Goal: Obtain resource: Download file/media

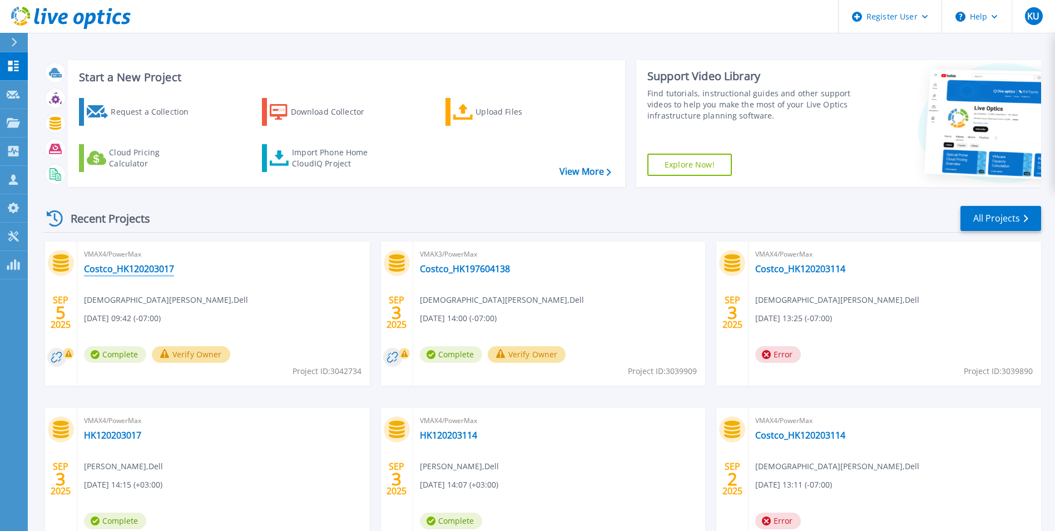
click at [123, 264] on link "Costco_HK120203017" at bounding box center [129, 268] width 90 height 11
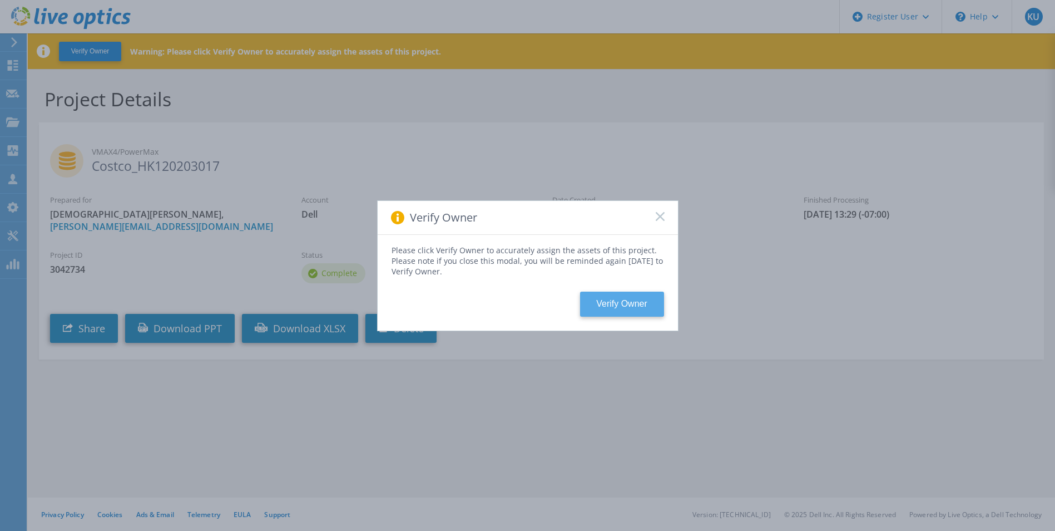
click at [651, 302] on button "Verify Owner" at bounding box center [622, 304] width 84 height 25
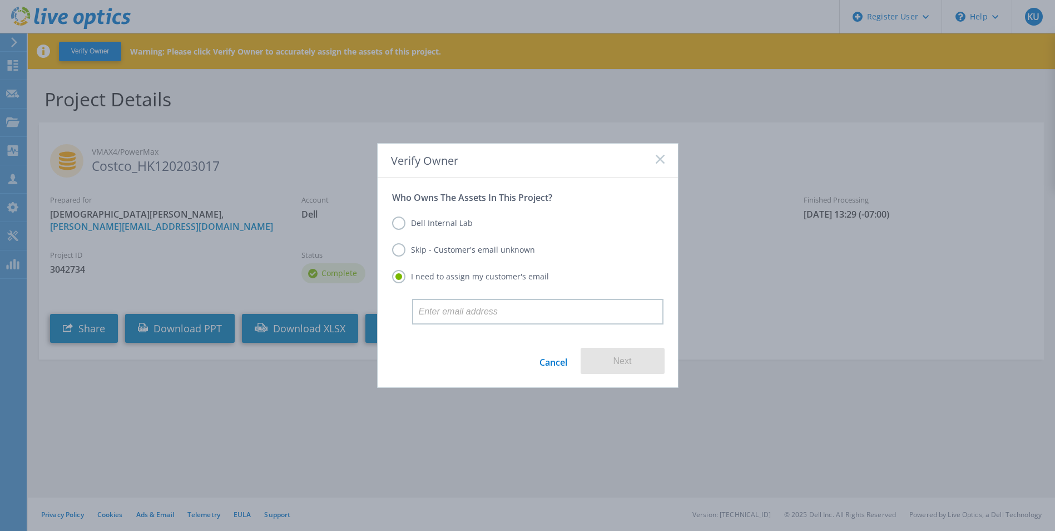
click at [475, 256] on label "Skip - Customer's email unknown" at bounding box center [463, 249] width 143 height 13
click at [0, 0] on input "Skip - Customer's email unknown" at bounding box center [0, 0] width 0 height 0
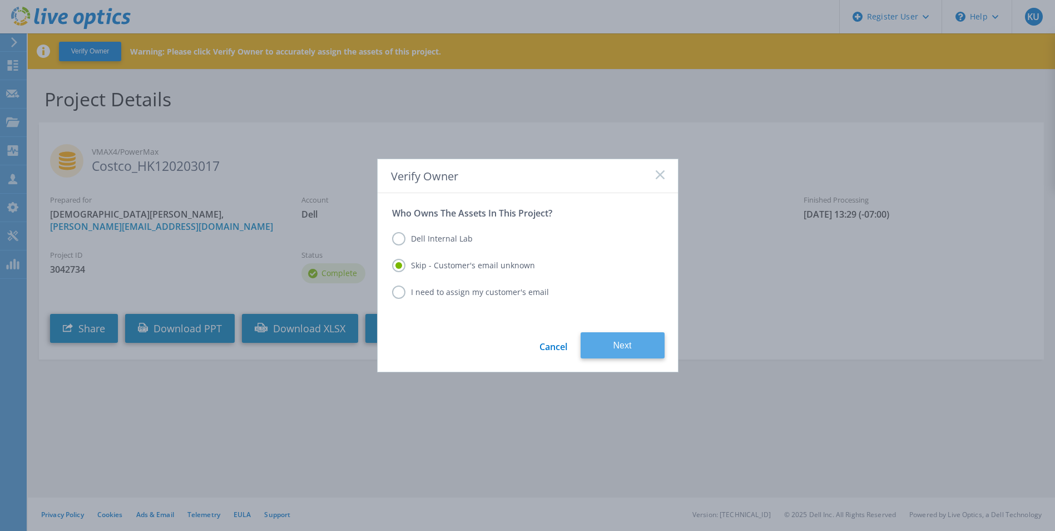
click at [596, 342] on button "Next" at bounding box center [623, 345] width 84 height 26
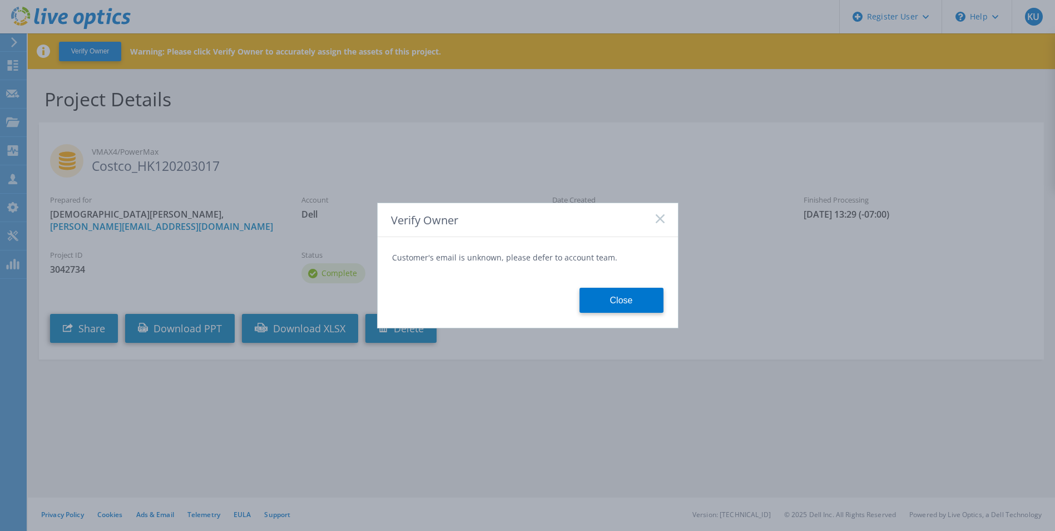
click at [664, 306] on form "Customer's email is unknown, please defer to account team. Close" at bounding box center [528, 282] width 300 height 90
click at [637, 297] on button "Close" at bounding box center [622, 300] width 84 height 25
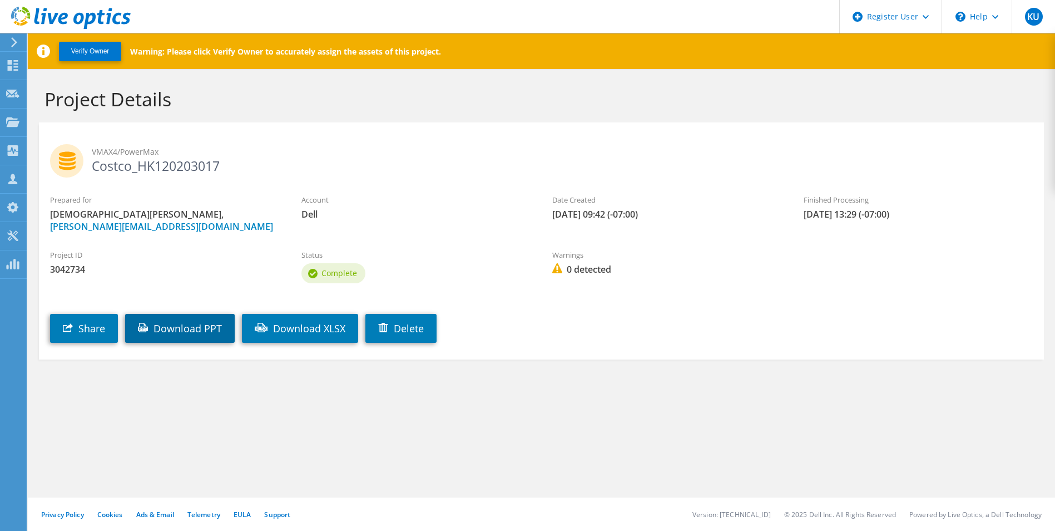
click at [210, 330] on link "Download PPT" at bounding box center [180, 328] width 110 height 29
